Goal: Information Seeking & Learning: Learn about a topic

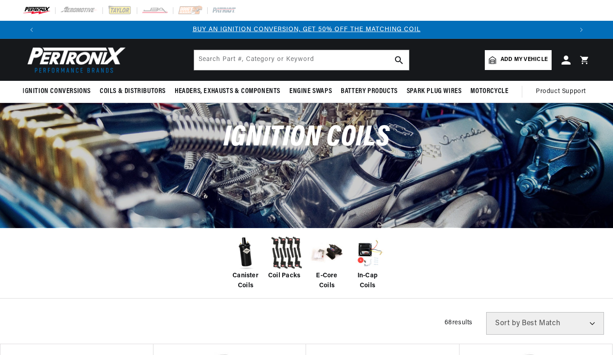
click at [243, 252] on img at bounding box center [246, 253] width 36 height 36
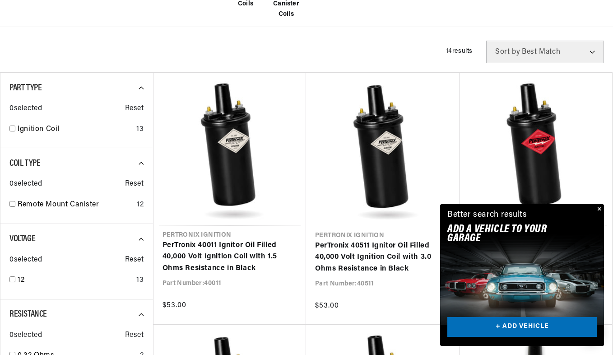
scroll to position [0, 532]
click at [600, 209] on button "Close" at bounding box center [598, 209] width 11 height 11
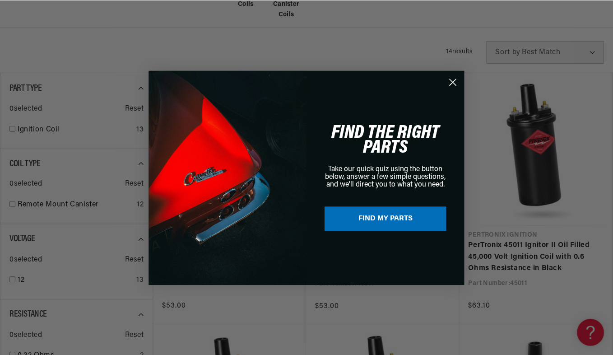
scroll to position [0, 1065]
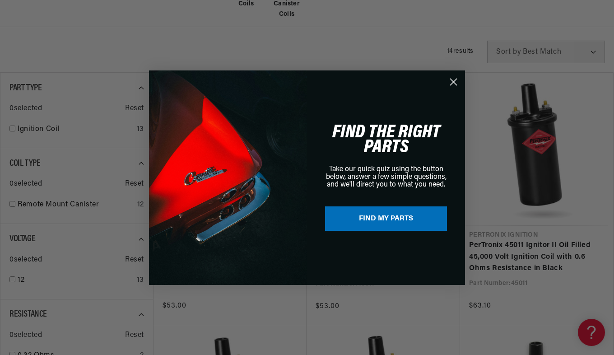
click at [451, 87] on circle "Close dialog" at bounding box center [453, 81] width 15 height 15
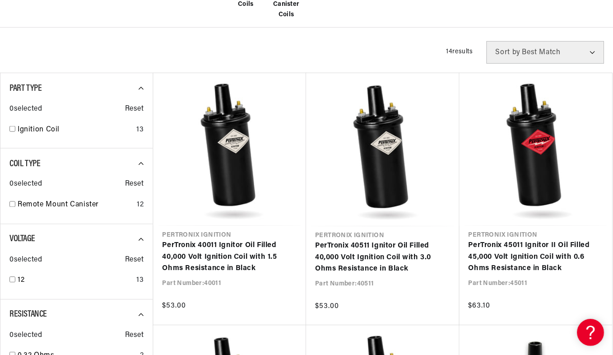
scroll to position [0, 1064]
